Goal: Transaction & Acquisition: Purchase product/service

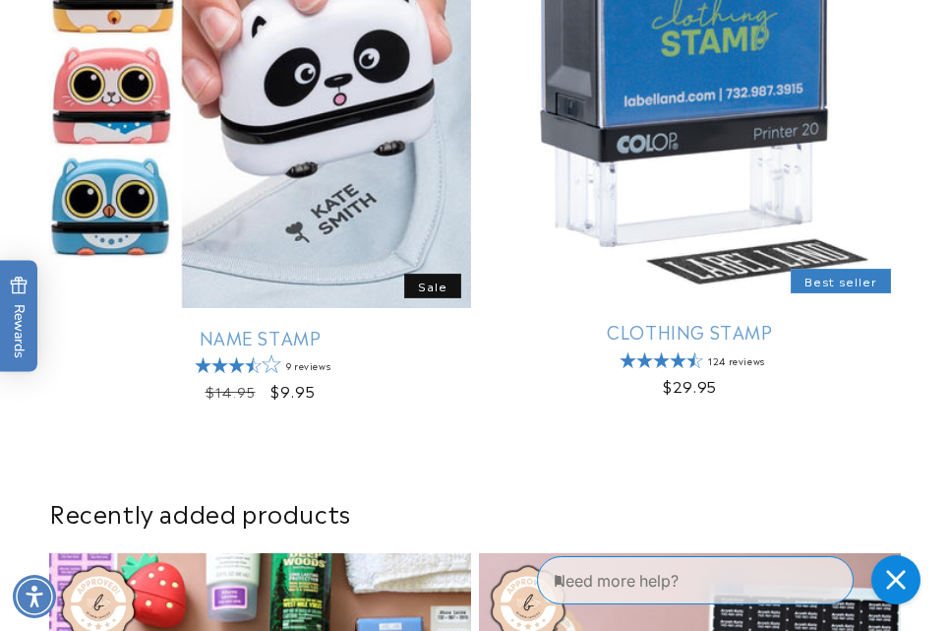
click at [662, 320] on link "Clothing Stamp" at bounding box center [690, 331] width 422 height 23
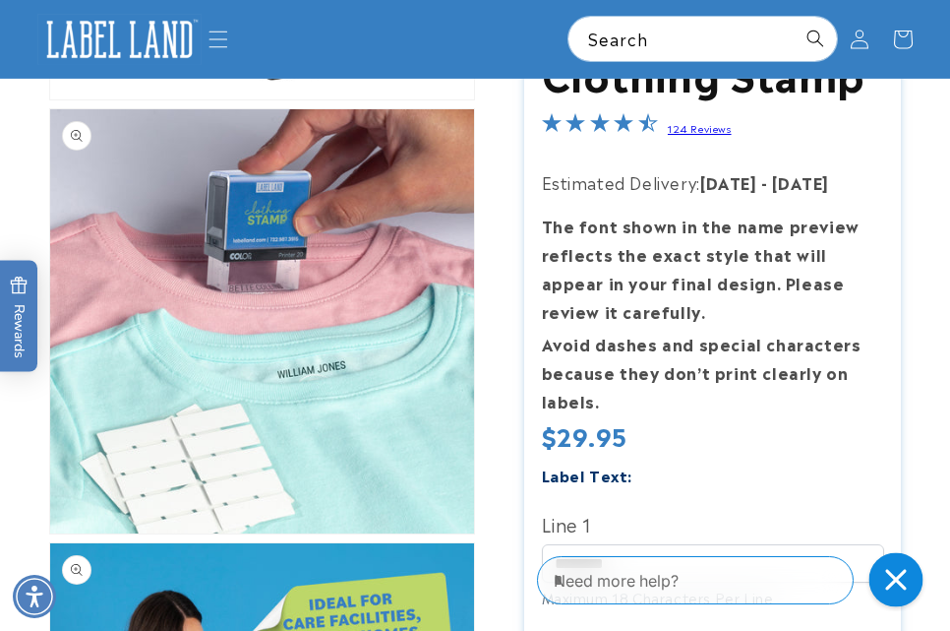
click at [895, 578] on icon "Close gorgias live chat" at bounding box center [895, 579] width 21 height 21
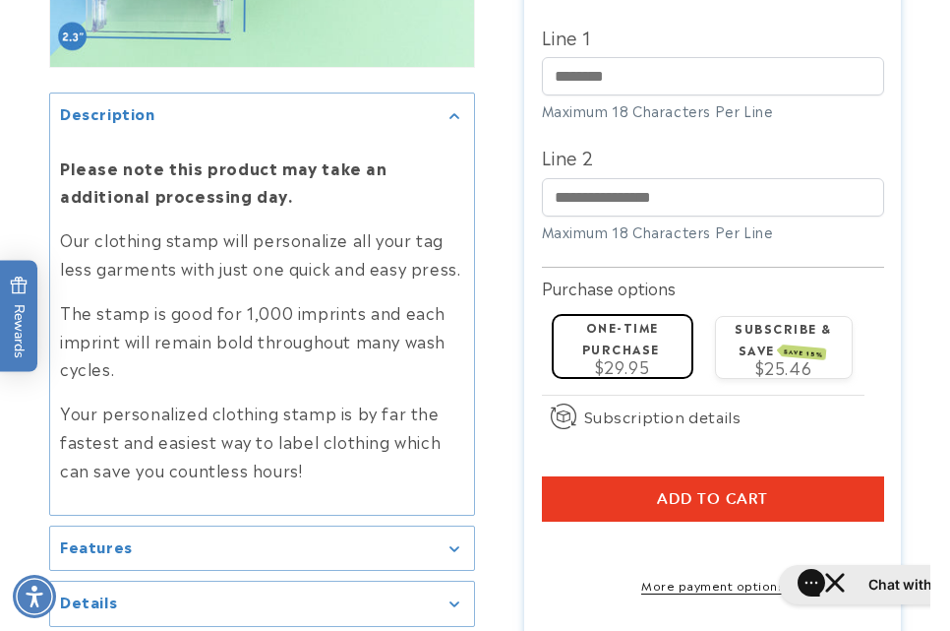
scroll to position [3244, 0]
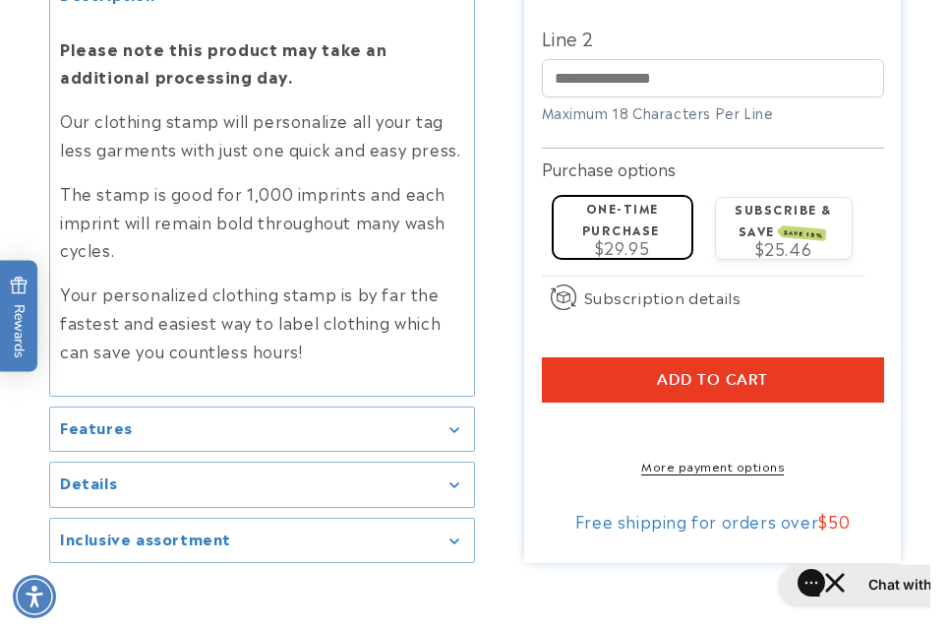
click at [547, 415] on shop-pay-wallet-button at bounding box center [544, 426] width 5 height 24
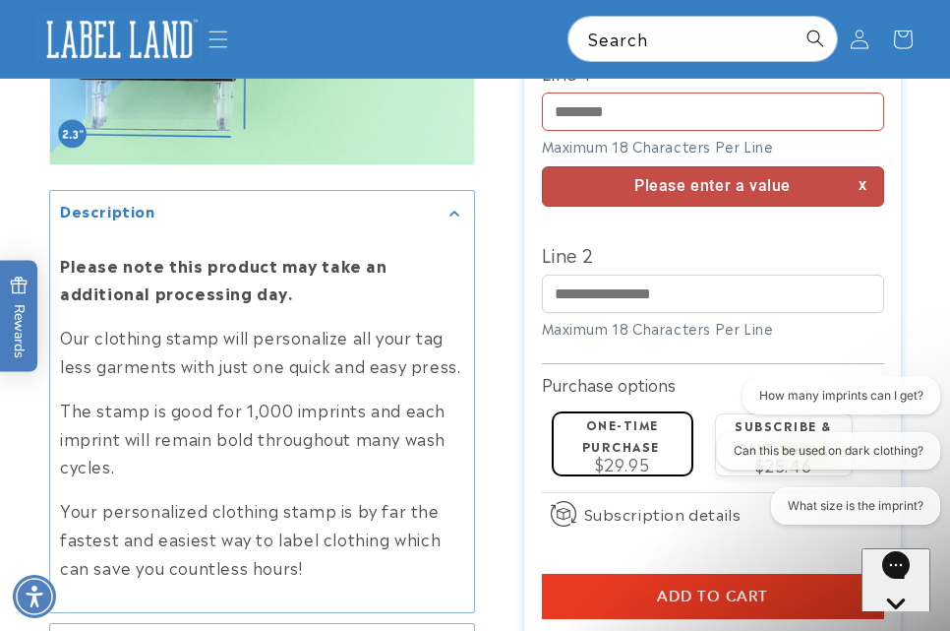
scroll to position [2831, 0]
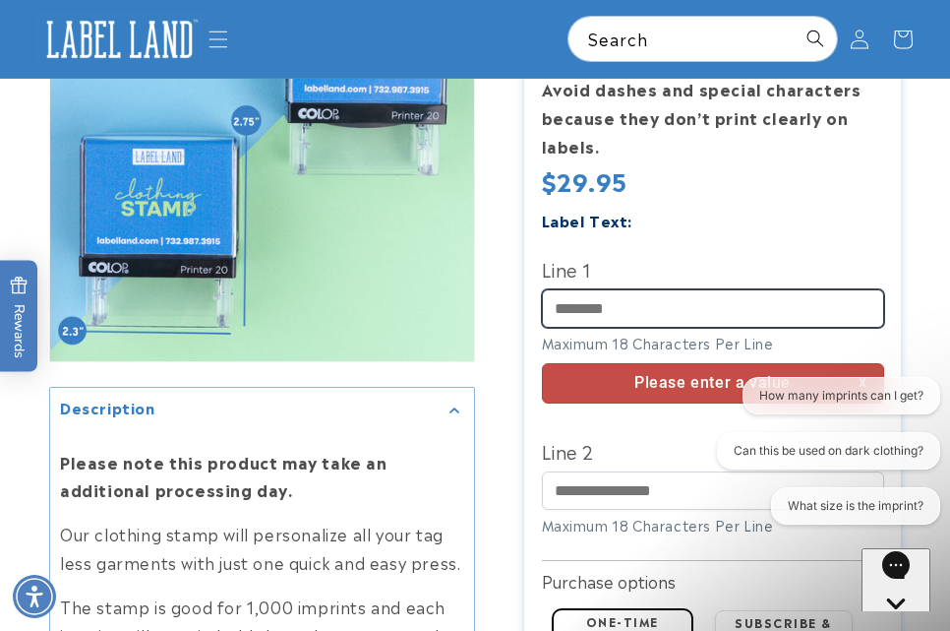
click at [605, 300] on input "Line 1" at bounding box center [713, 308] width 342 height 38
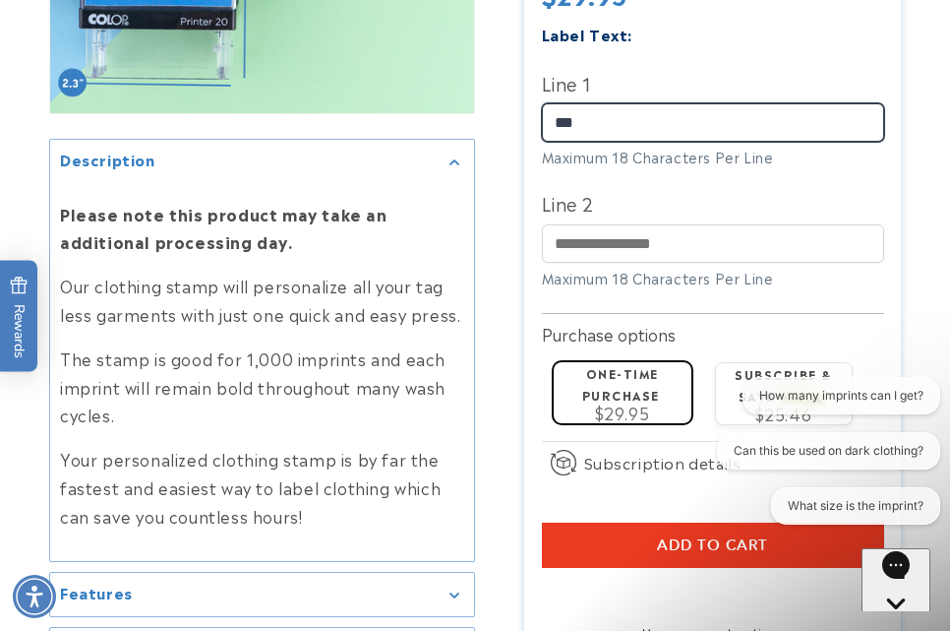
scroll to position [3126, 0]
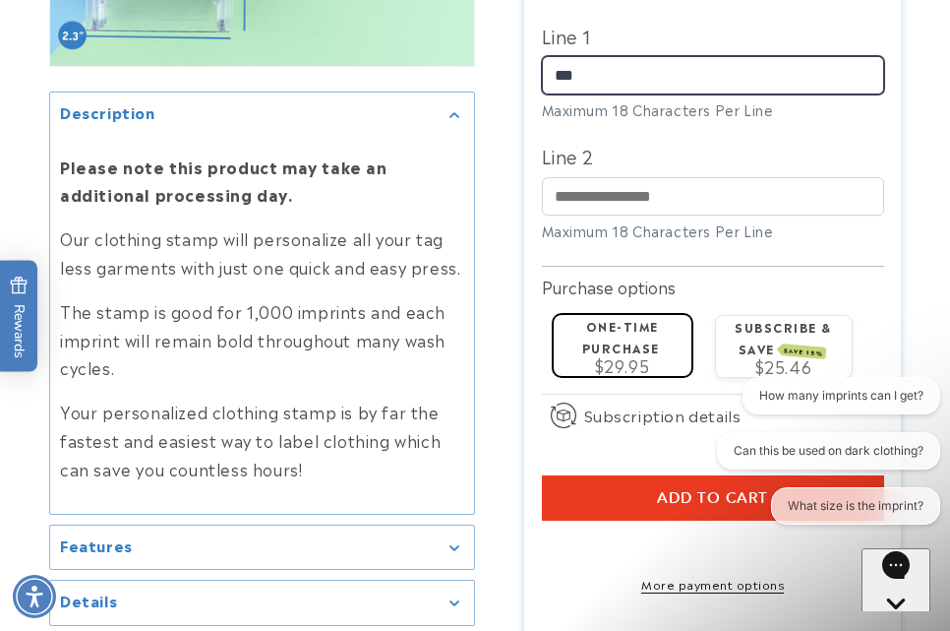
type input "***"
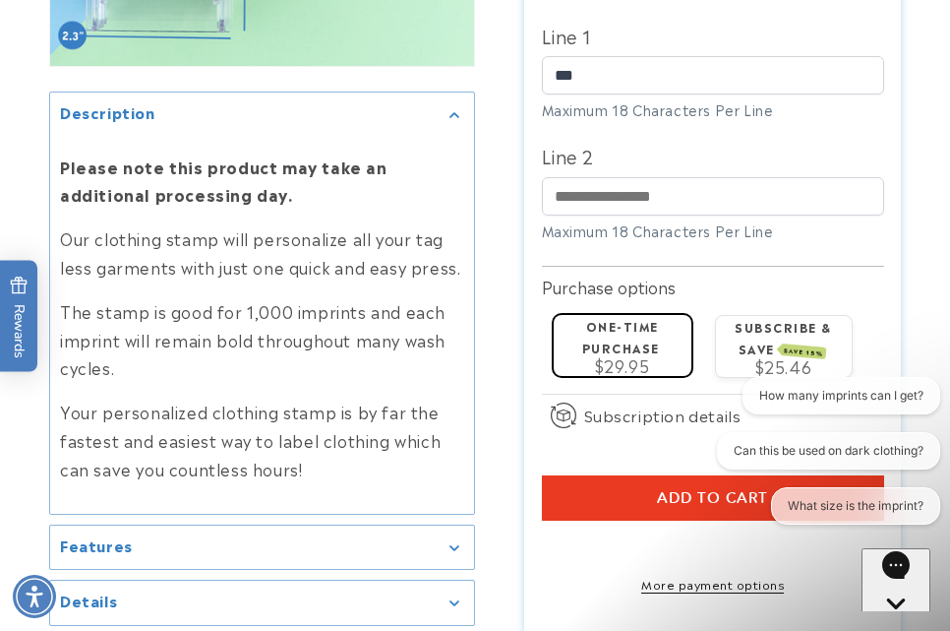
click at [547, 533] on shop-pay-wallet-button at bounding box center [544, 544] width 5 height 24
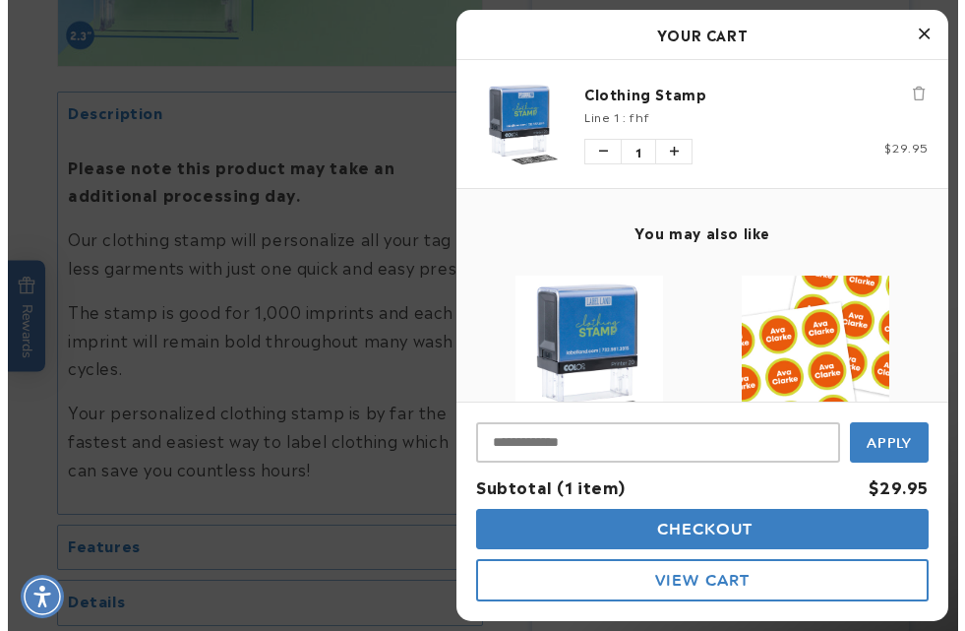
scroll to position [3128, 0]
